Goal: Information Seeking & Learning: Find specific fact

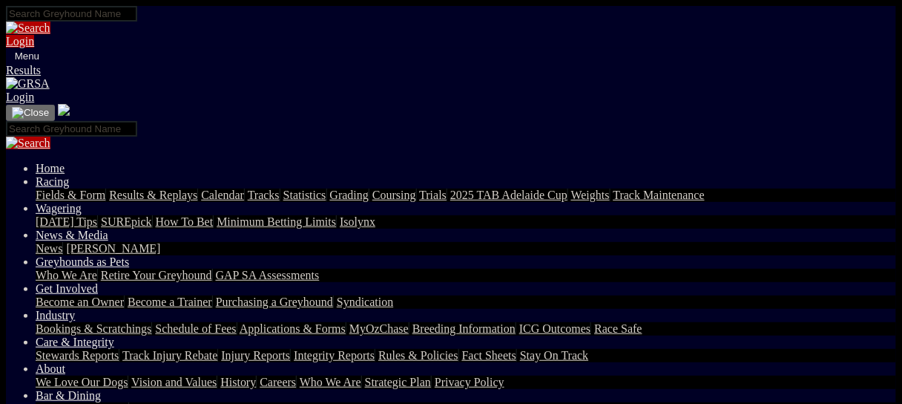
type input "[DATE]"
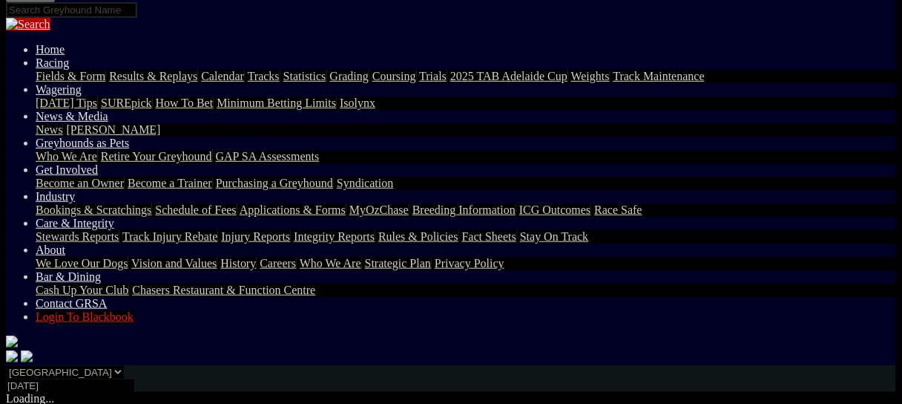
scroll to position [59, 0]
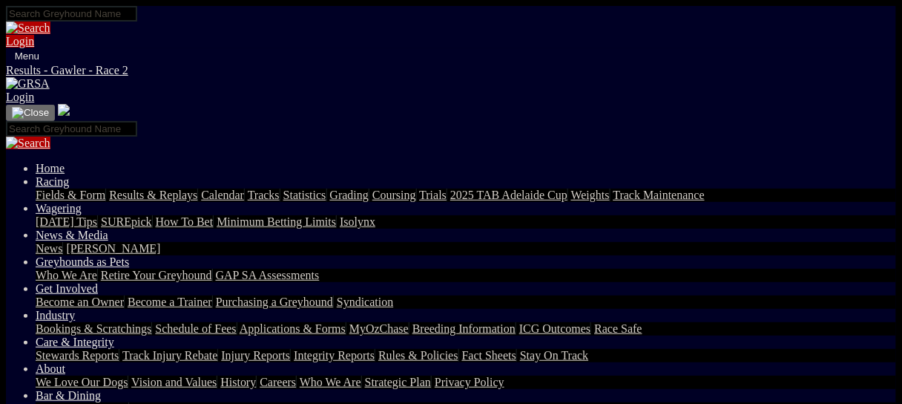
scroll to position [178, 0]
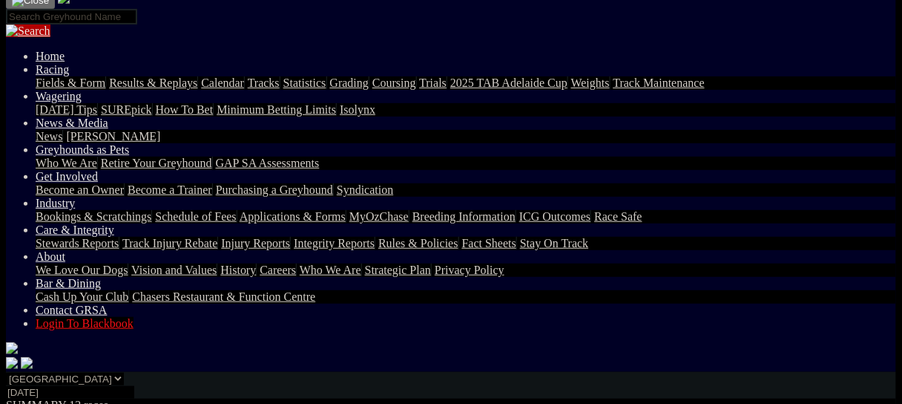
scroll to position [53, 0]
